Goal: Book appointment/travel/reservation

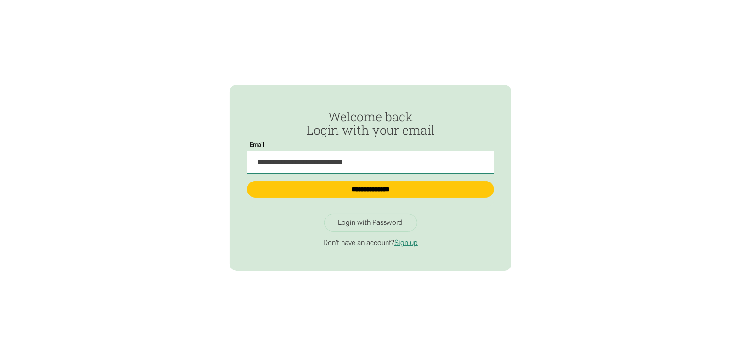
click at [357, 223] on div "Login with Password" at bounding box center [370, 222] width 65 height 9
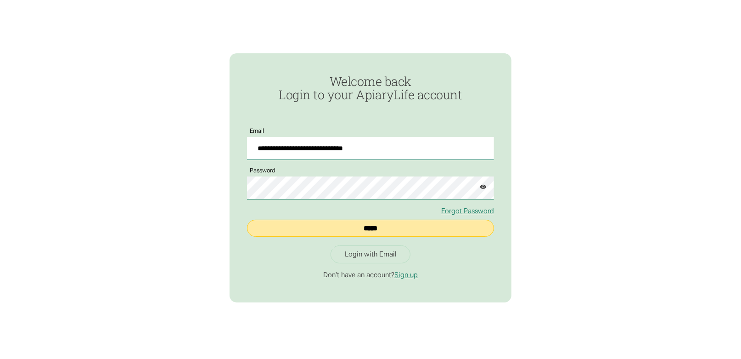
click at [365, 224] on input "*****" at bounding box center [370, 227] width 247 height 17
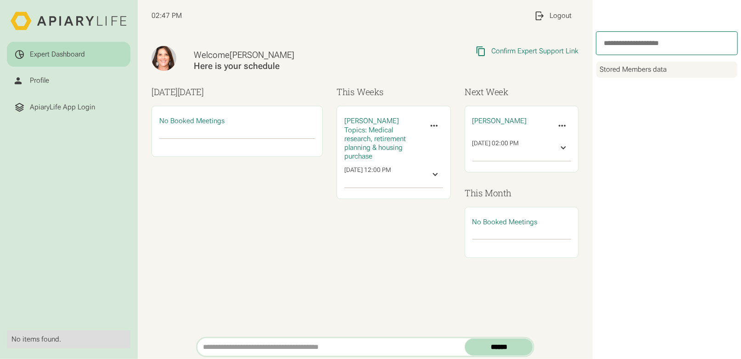
click at [212, 56] on div "Welcome Lori" at bounding box center [289, 55] width 191 height 11
click at [35, 79] on div "Profile" at bounding box center [39, 80] width 19 height 9
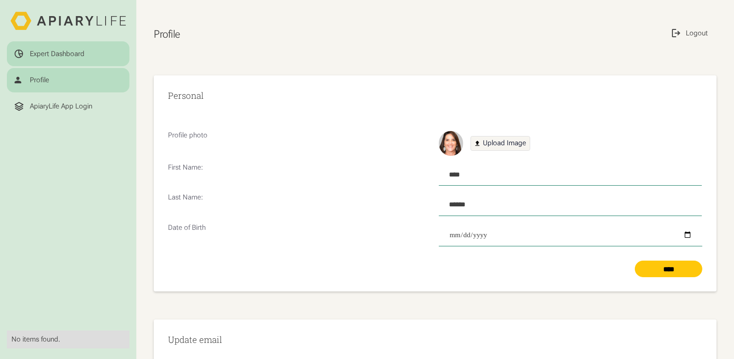
click at [52, 53] on div "Expert Dashboard" at bounding box center [57, 54] width 55 height 9
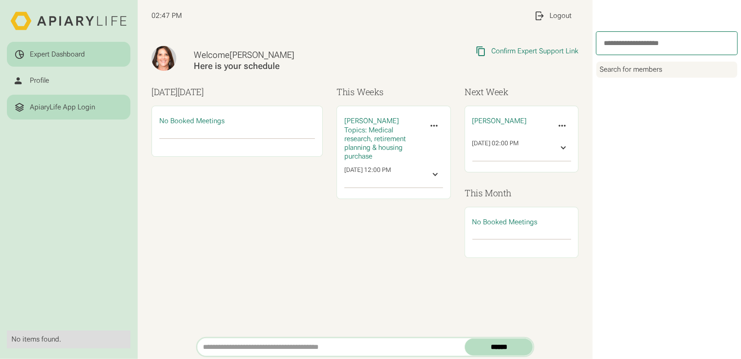
click at [35, 105] on div "ApiaryLife App Login" at bounding box center [62, 107] width 65 height 9
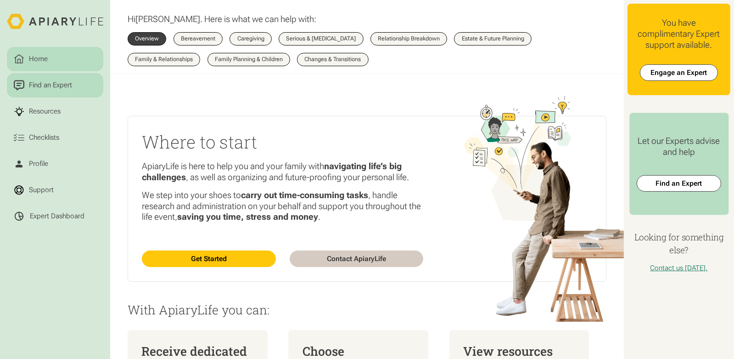
click at [45, 88] on div "Find an Expert" at bounding box center [50, 85] width 47 height 11
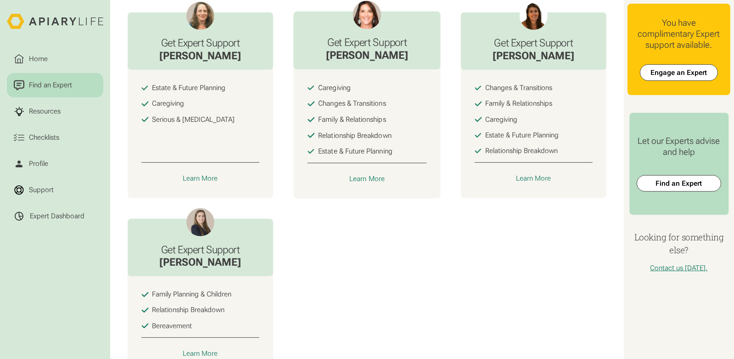
scroll to position [551, 0]
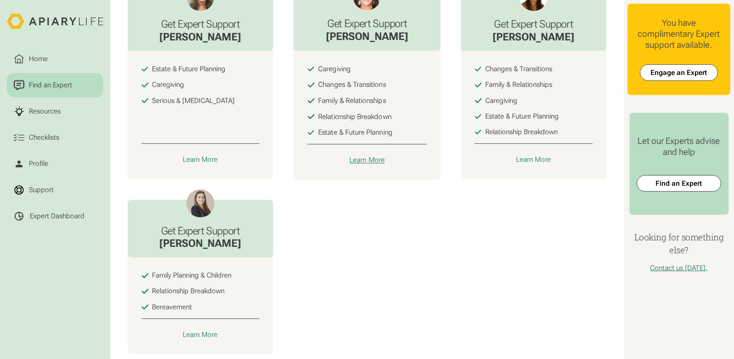
click at [361, 165] on div "Learn More" at bounding box center [366, 160] width 35 height 9
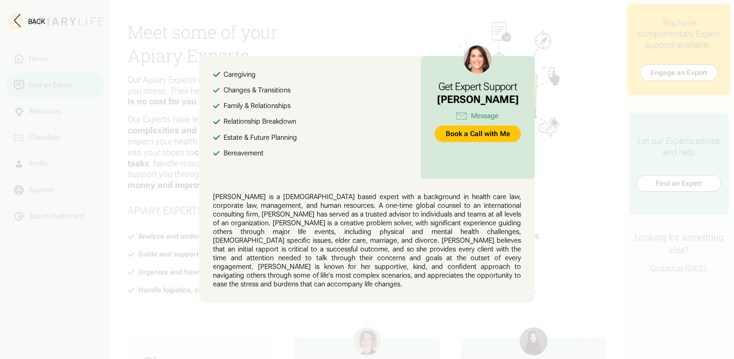
scroll to position [0, 0]
click at [466, 136] on link "Book a Call with Me" at bounding box center [478, 133] width 87 height 17
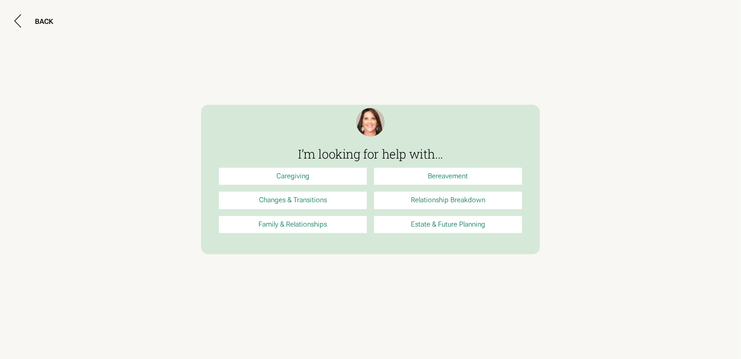
drag, startPoint x: 142, startPoint y: 0, endPoint x: 107, endPoint y: 70, distance: 77.8
click at [107, 70] on div "BACK" at bounding box center [370, 179] width 741 height 359
